Goal: Information Seeking & Learning: Learn about a topic

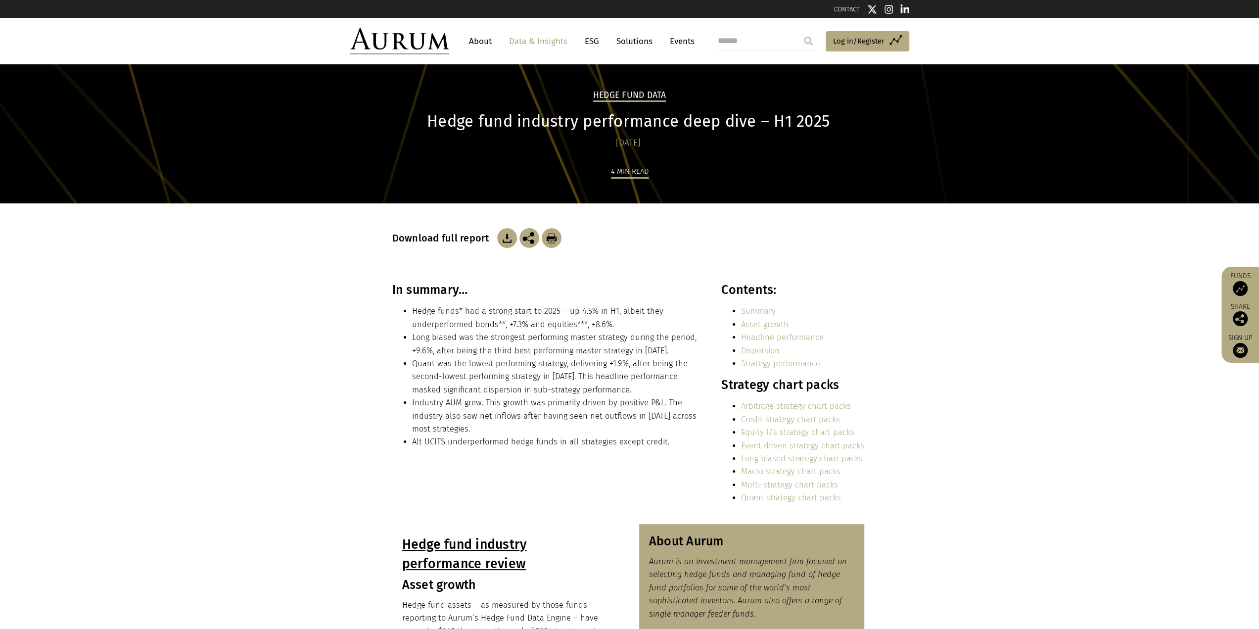
click at [535, 37] on link "Data & Insights" at bounding box center [538, 41] width 68 height 18
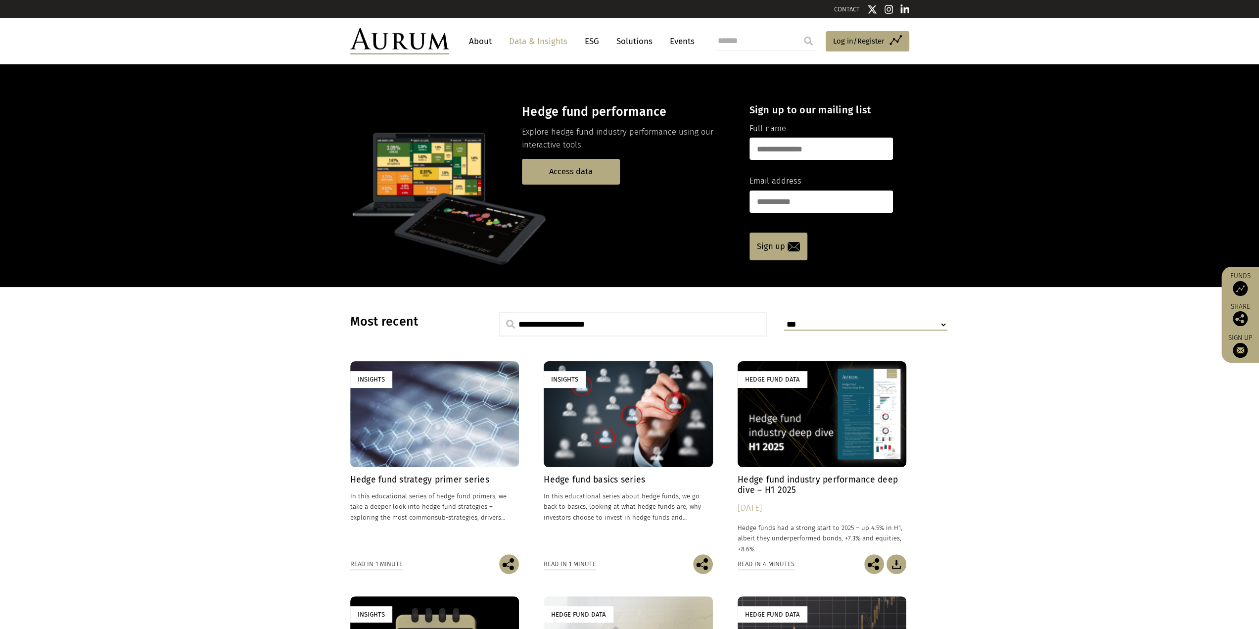
click at [416, 443] on div "Insights" at bounding box center [434, 413] width 169 height 105
click at [792, 437] on div "Hedge Fund Data" at bounding box center [822, 413] width 169 height 105
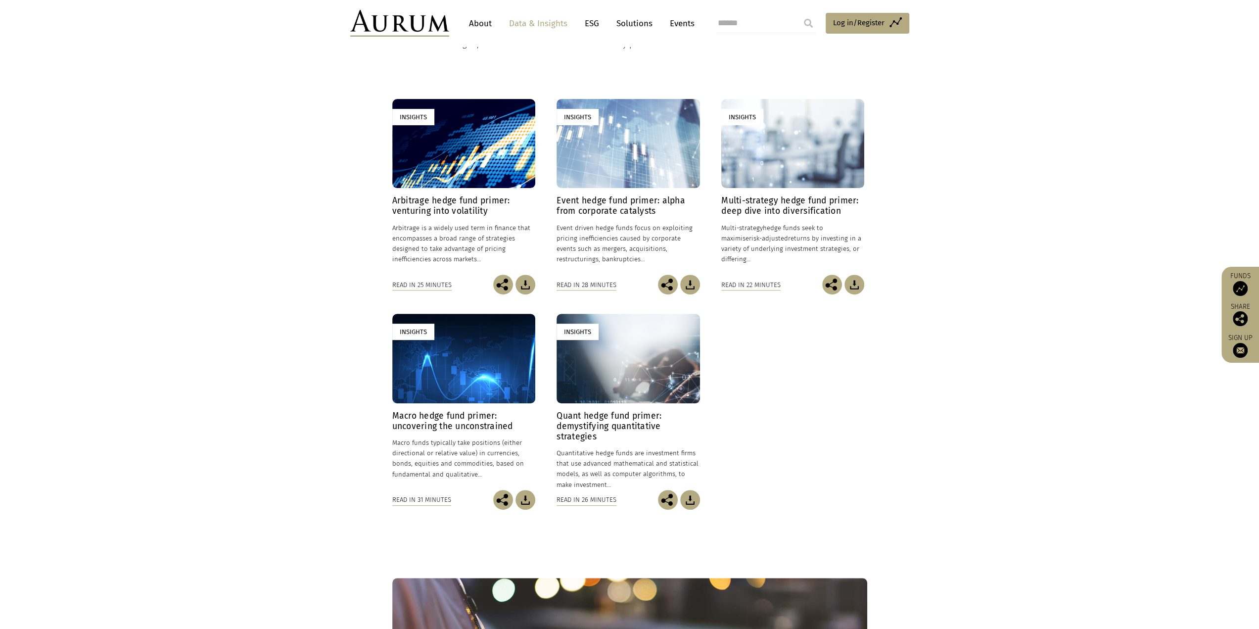
scroll to position [23, 0]
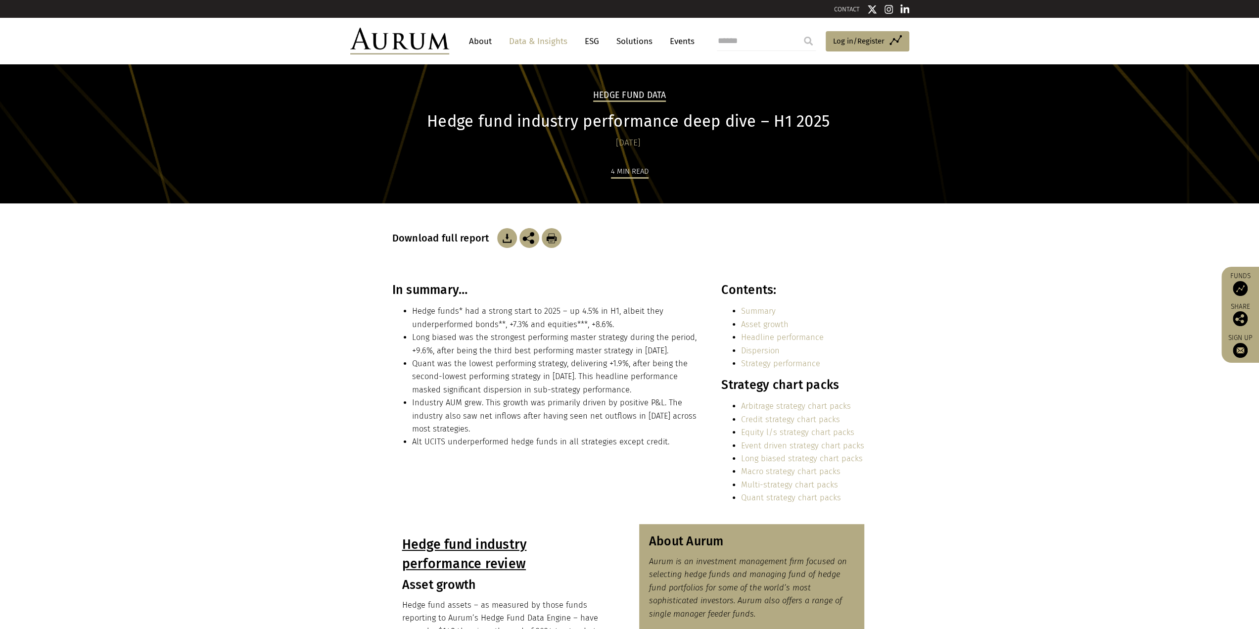
click at [484, 38] on link "About" at bounding box center [480, 41] width 33 height 18
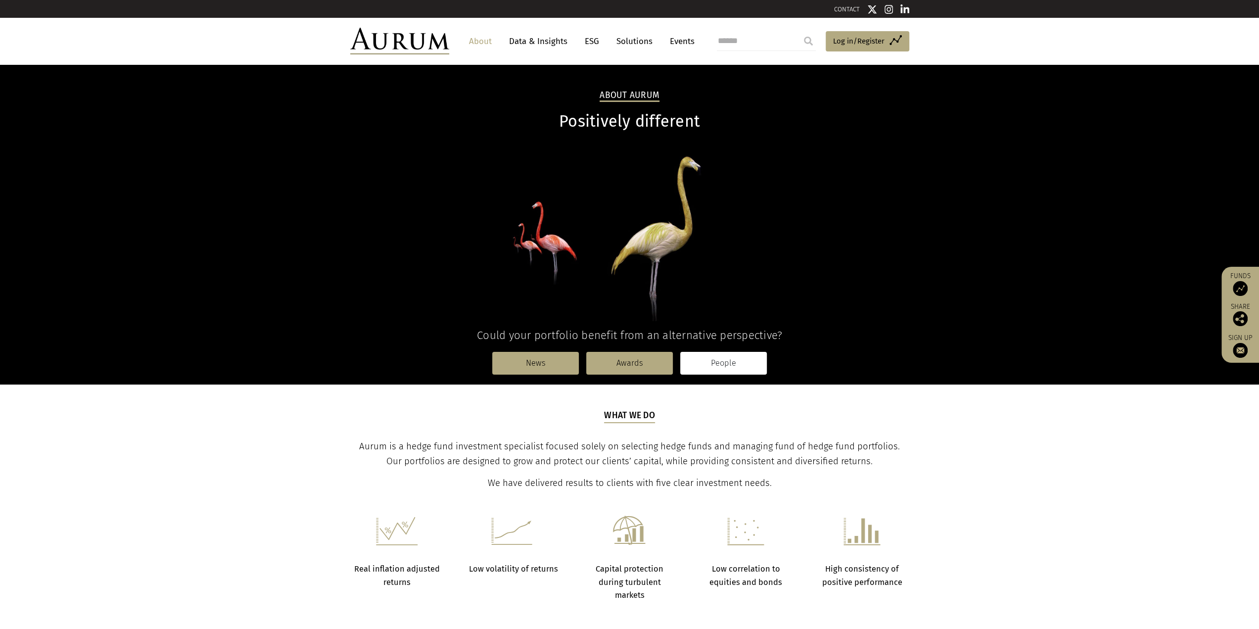
click at [729, 364] on link "People" at bounding box center [723, 363] width 87 height 23
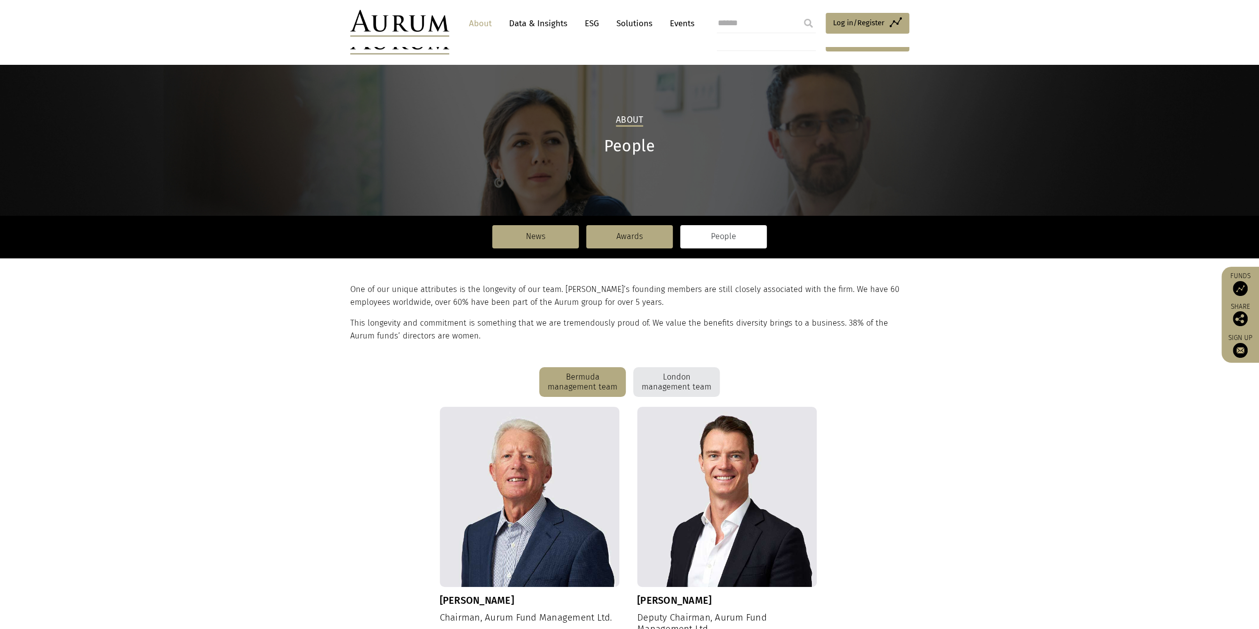
scroll to position [198, 0]
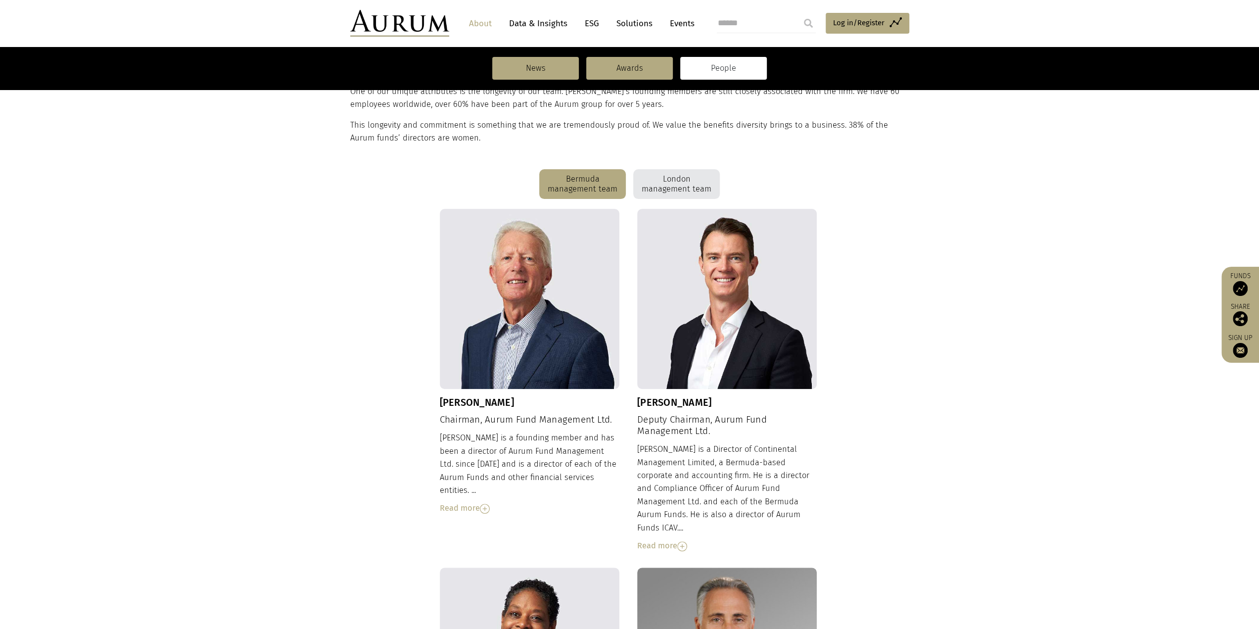
click at [680, 541] on img at bounding box center [682, 546] width 10 height 10
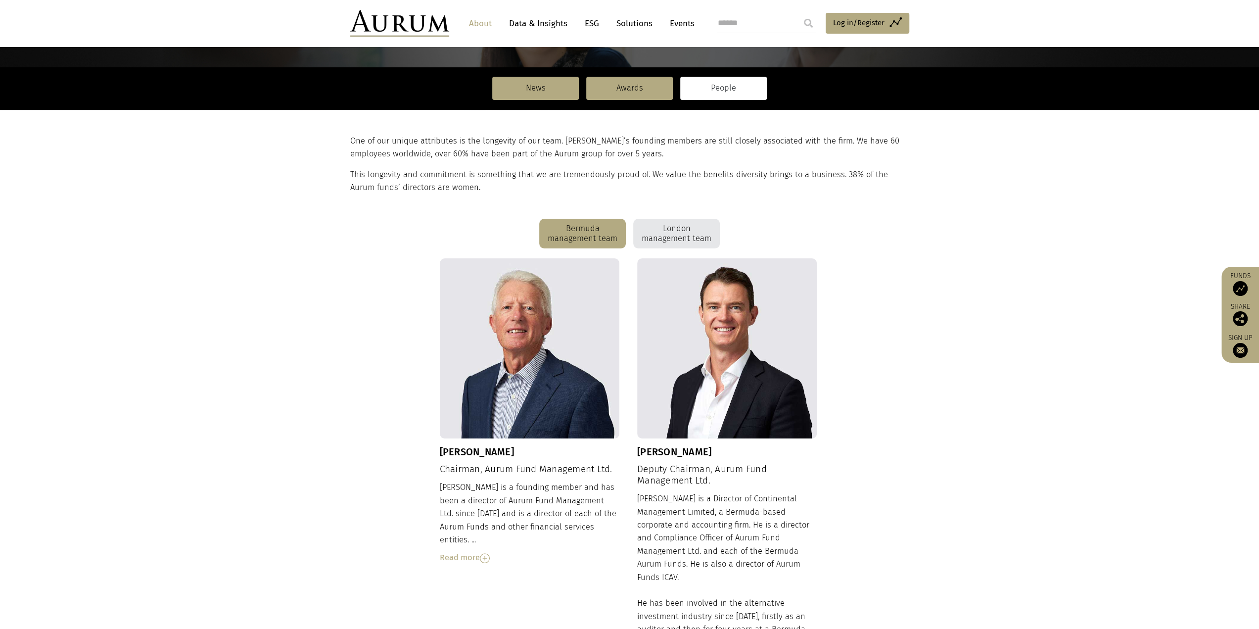
scroll to position [0, 0]
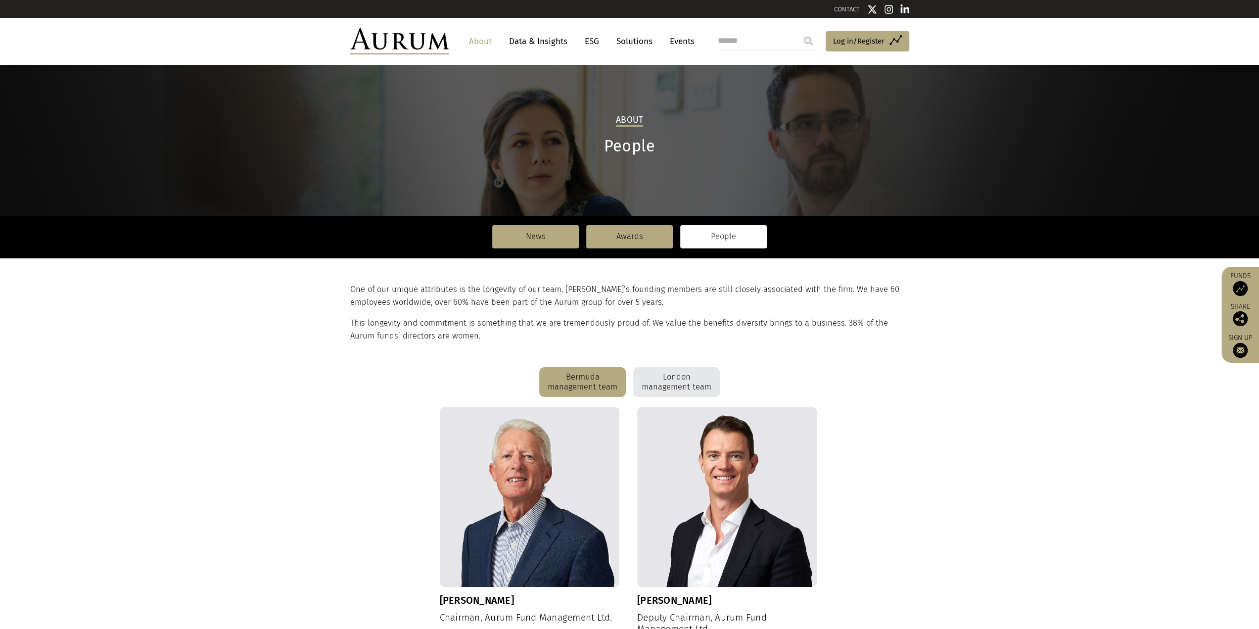
click at [666, 388] on div "London management team" at bounding box center [676, 382] width 87 height 30
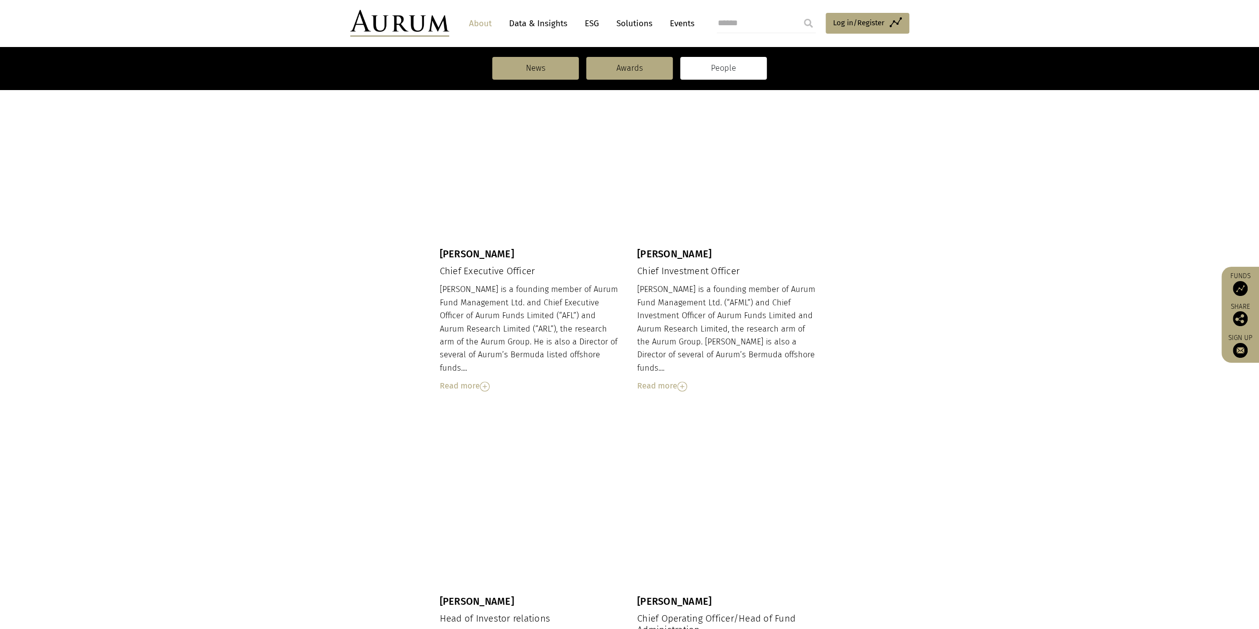
scroll to position [445, 0]
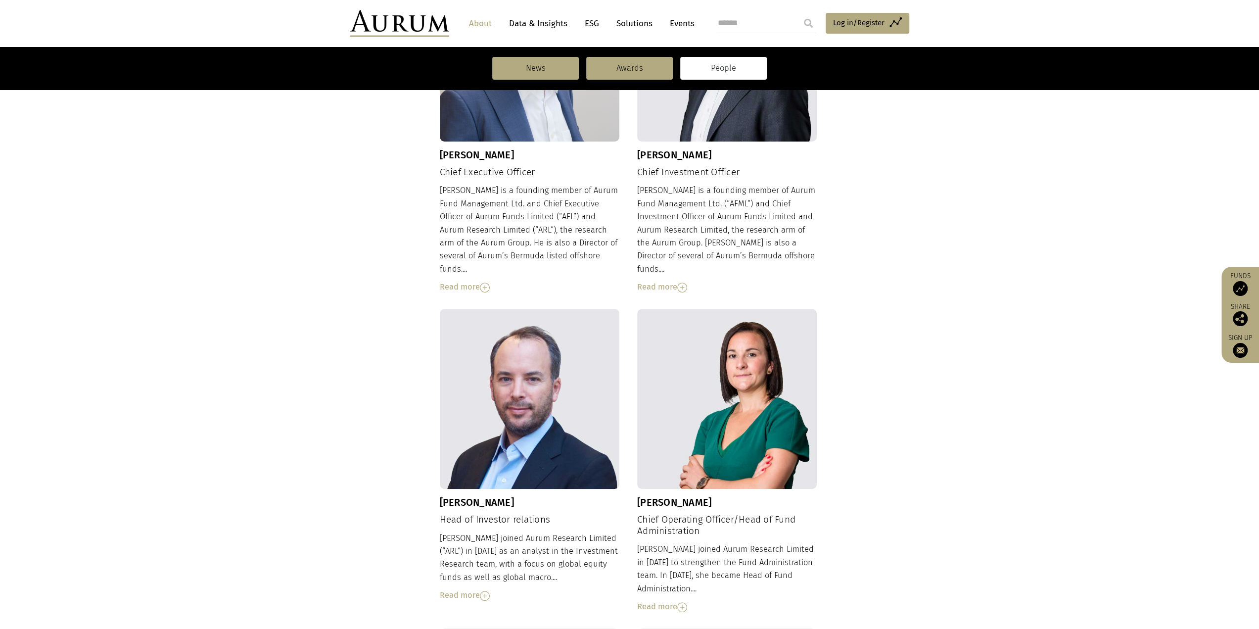
click at [681, 602] on img at bounding box center [682, 607] width 10 height 10
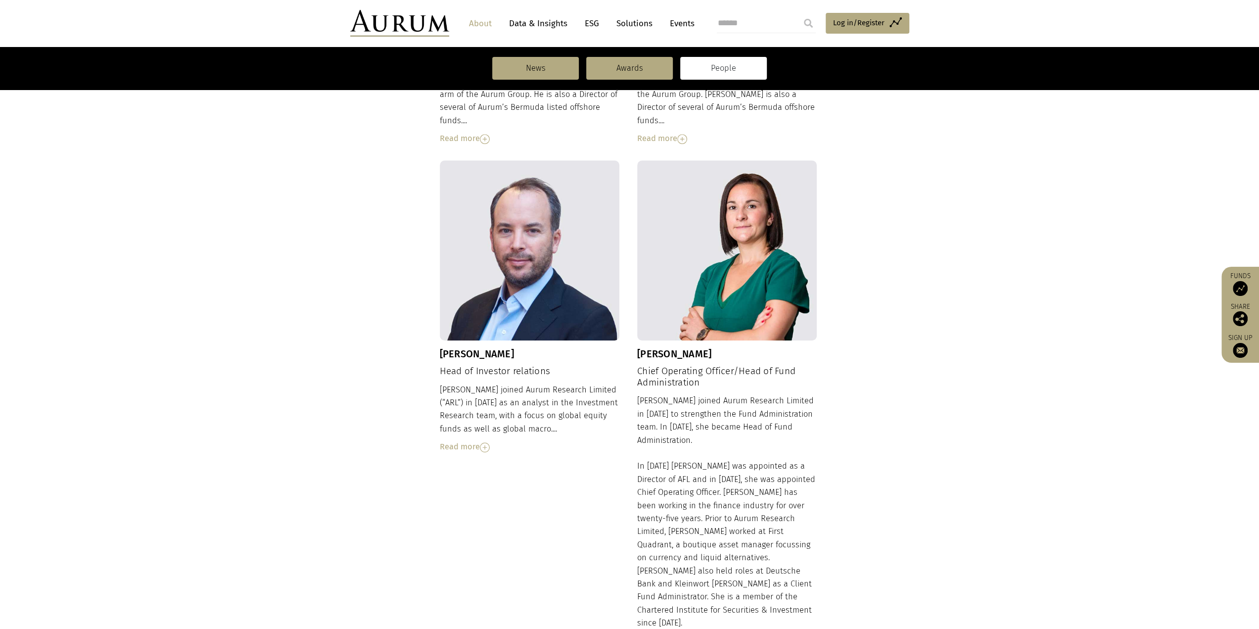
scroll to position [643, 0]
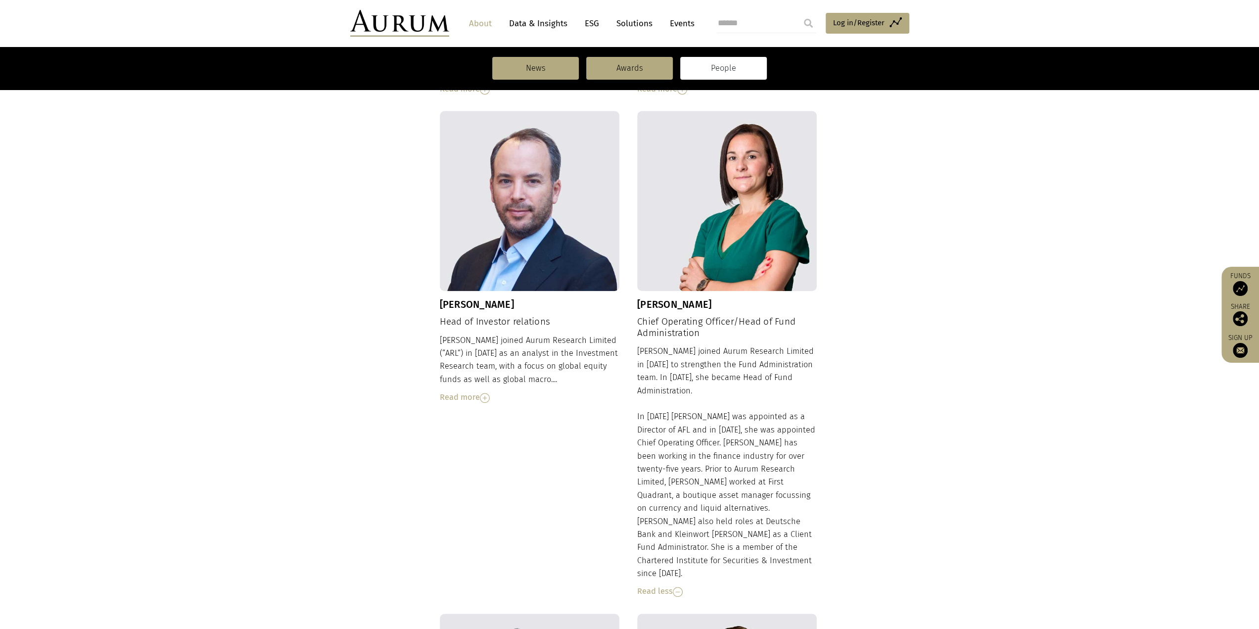
click at [487, 393] on img at bounding box center [485, 398] width 10 height 10
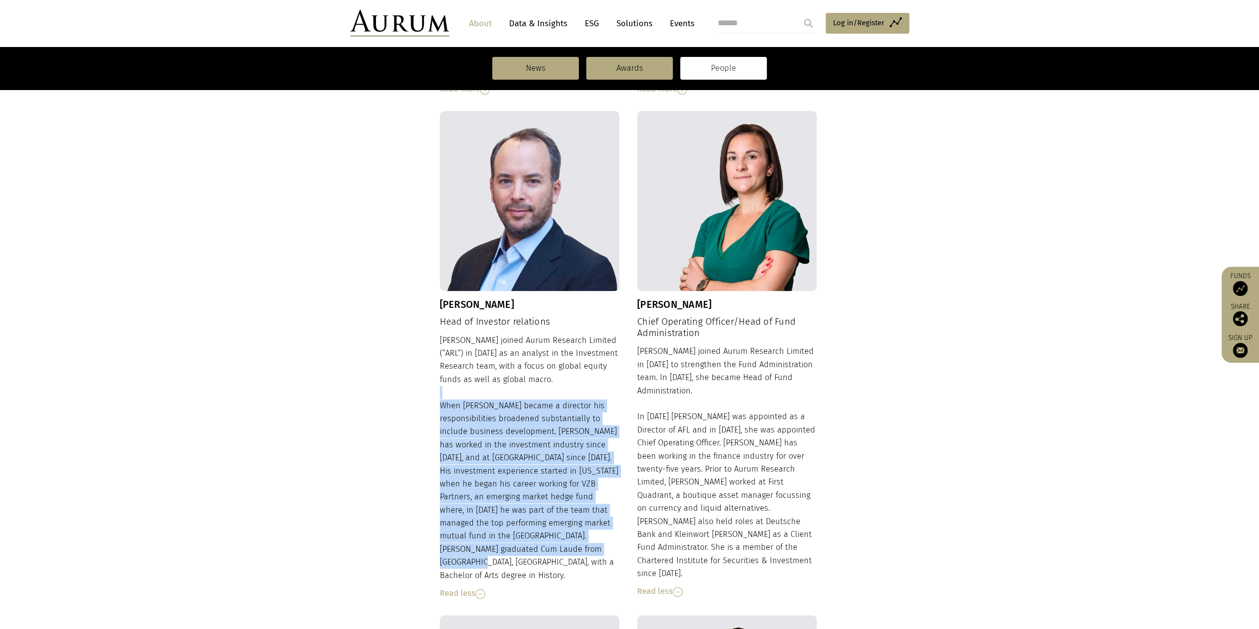
drag, startPoint x: 567, startPoint y: 537, endPoint x: 442, endPoint y: 375, distance: 204.8
click at [442, 375] on div "Jason joined Aurum Research Limited (“ARL”) in 2001 as an analyst in the Invest…" at bounding box center [530, 467] width 180 height 266
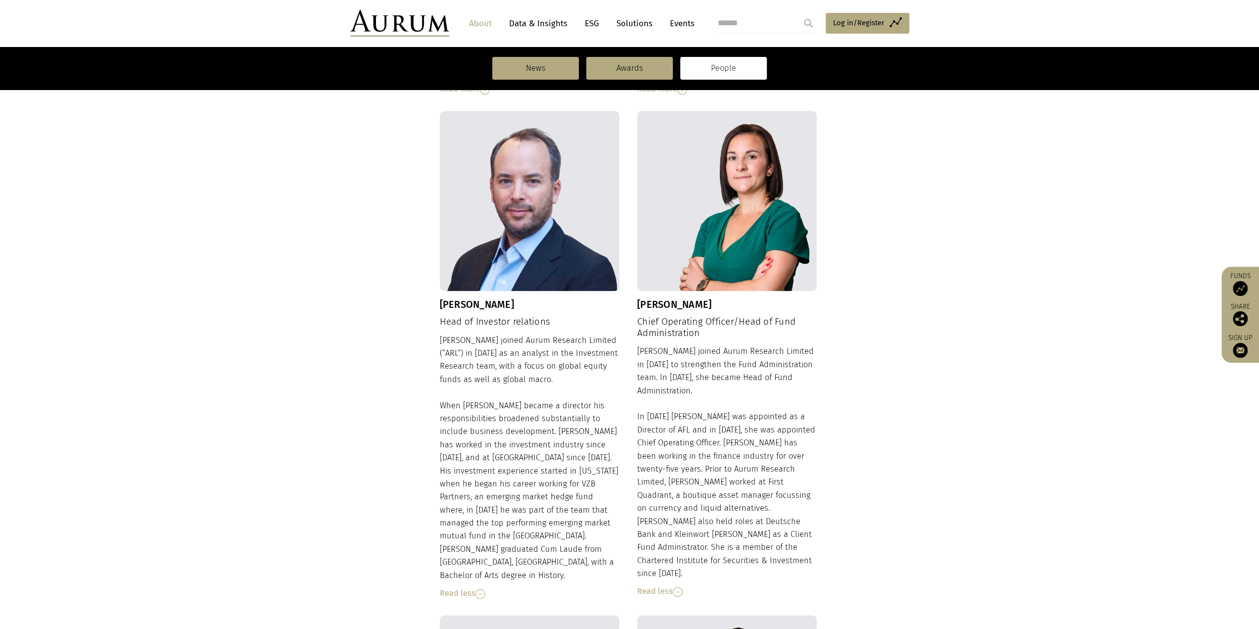
click at [486, 359] on div "Jason joined Aurum Research Limited (“ARL”) in 2001 as an analyst in the Invest…" at bounding box center [530, 467] width 180 height 266
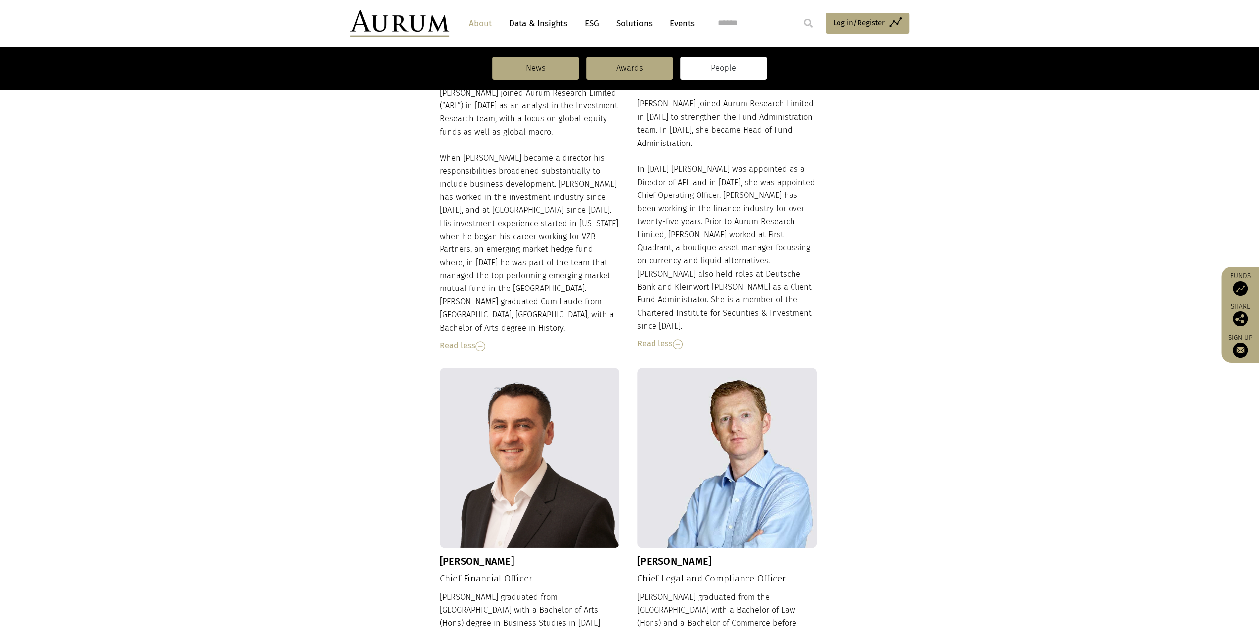
scroll to position [1067, 0]
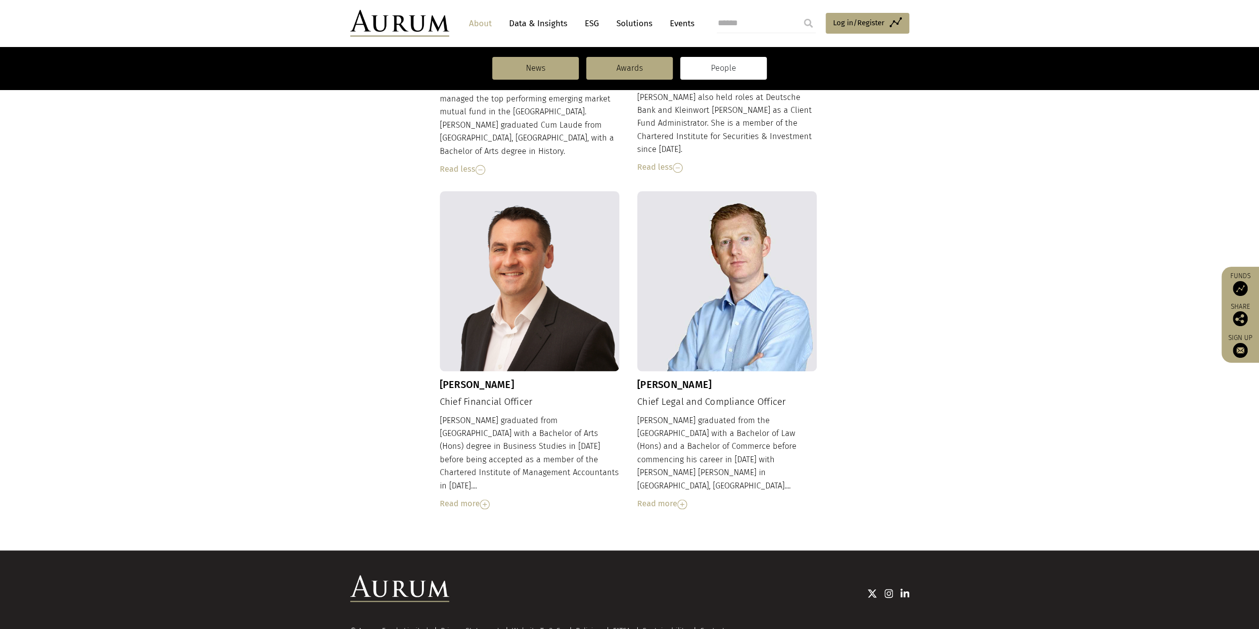
click at [683, 499] on img at bounding box center [682, 504] width 10 height 10
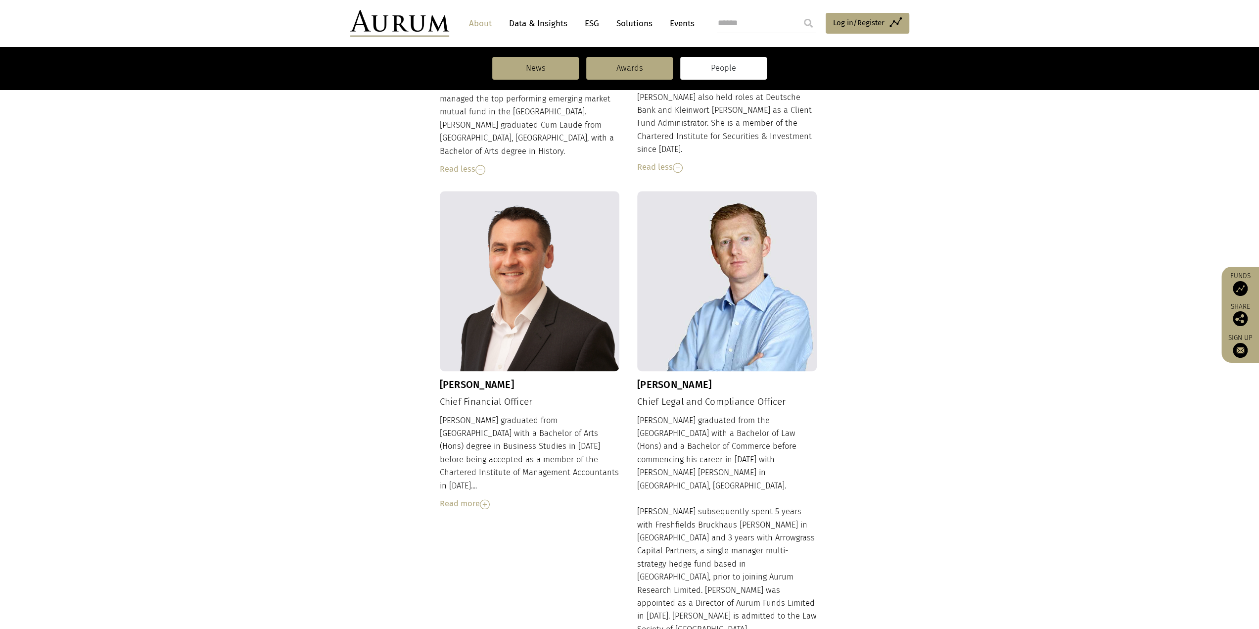
click at [484, 499] on img at bounding box center [485, 504] width 10 height 10
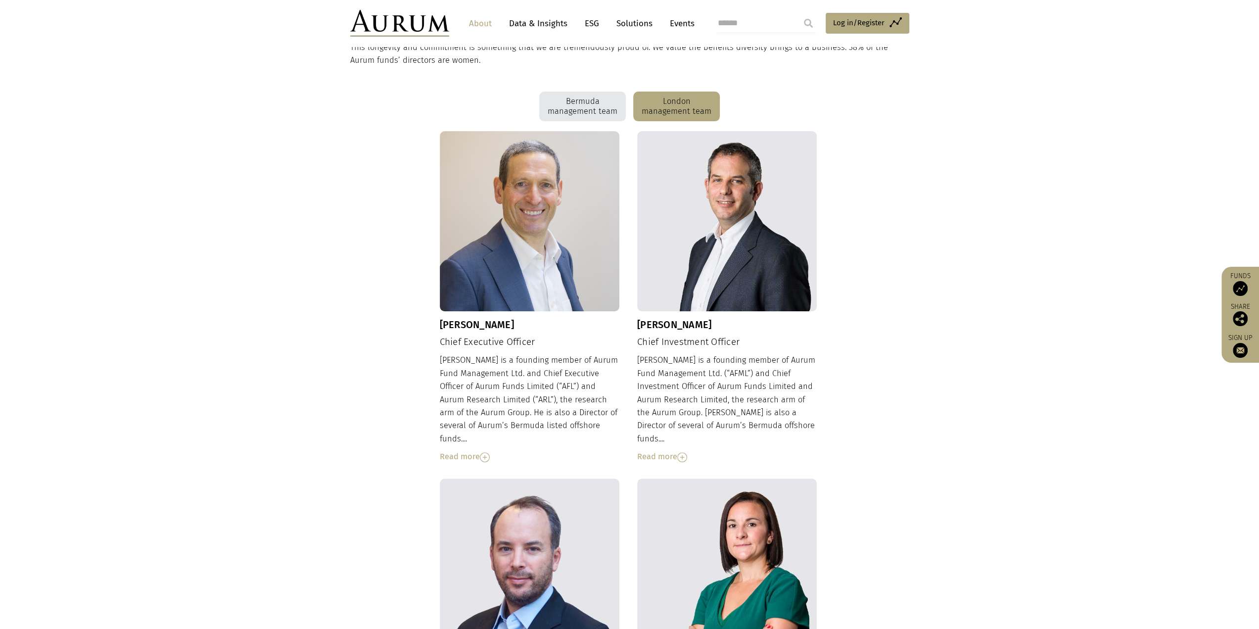
scroll to position [0, 0]
